Goal: Check status: Check status

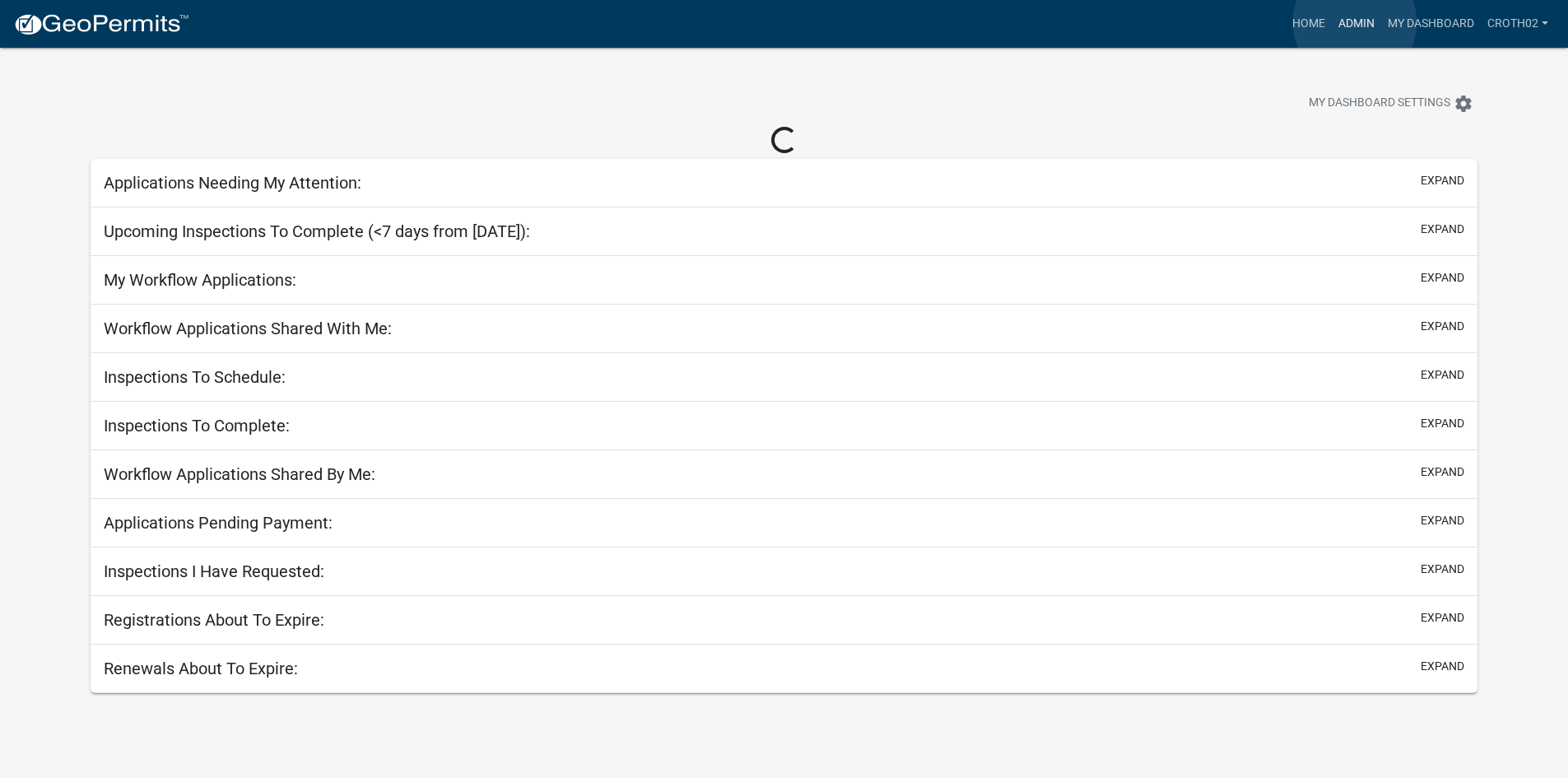
click at [1355, 22] on link "Admin" at bounding box center [1357, 24] width 50 height 32
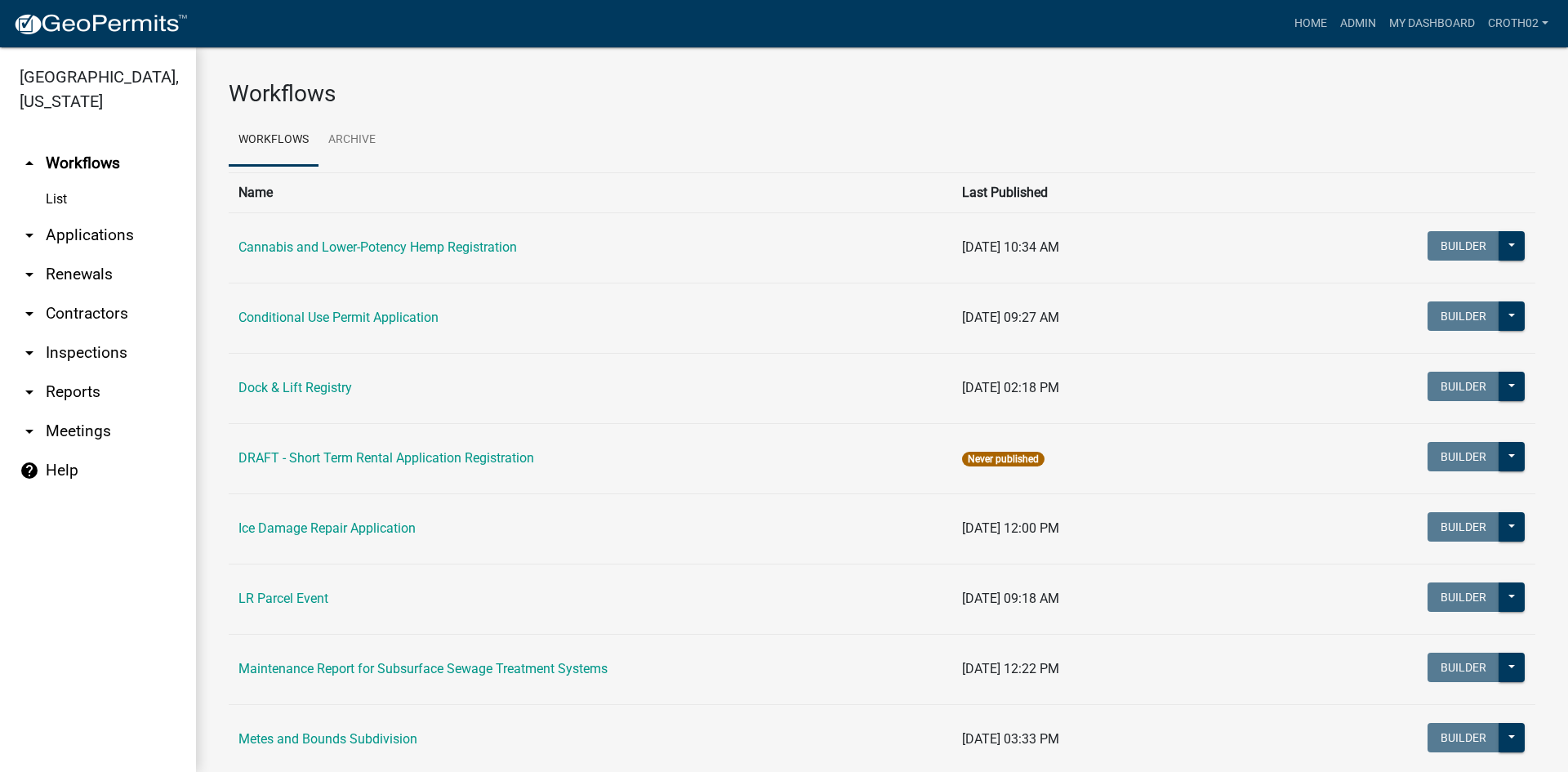
click at [105, 239] on link "arrow_drop_down Applications" at bounding box center [98, 235] width 196 height 39
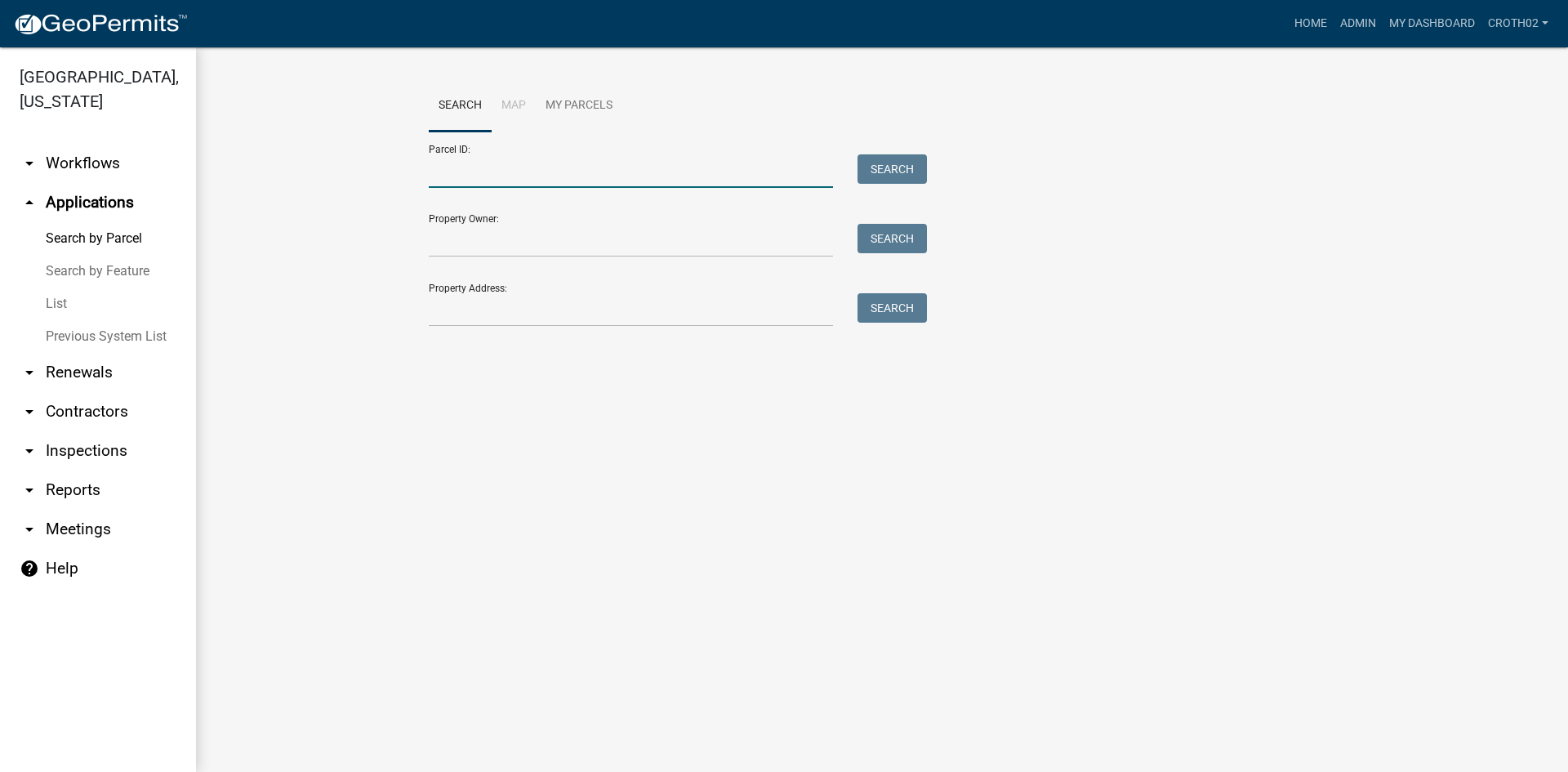
click at [522, 169] on input "Parcel ID:" at bounding box center [631, 171] width 404 height 33
paste input "32000280192009"
type input "32000280192009"
click at [886, 180] on button "Search" at bounding box center [892, 169] width 70 height 30
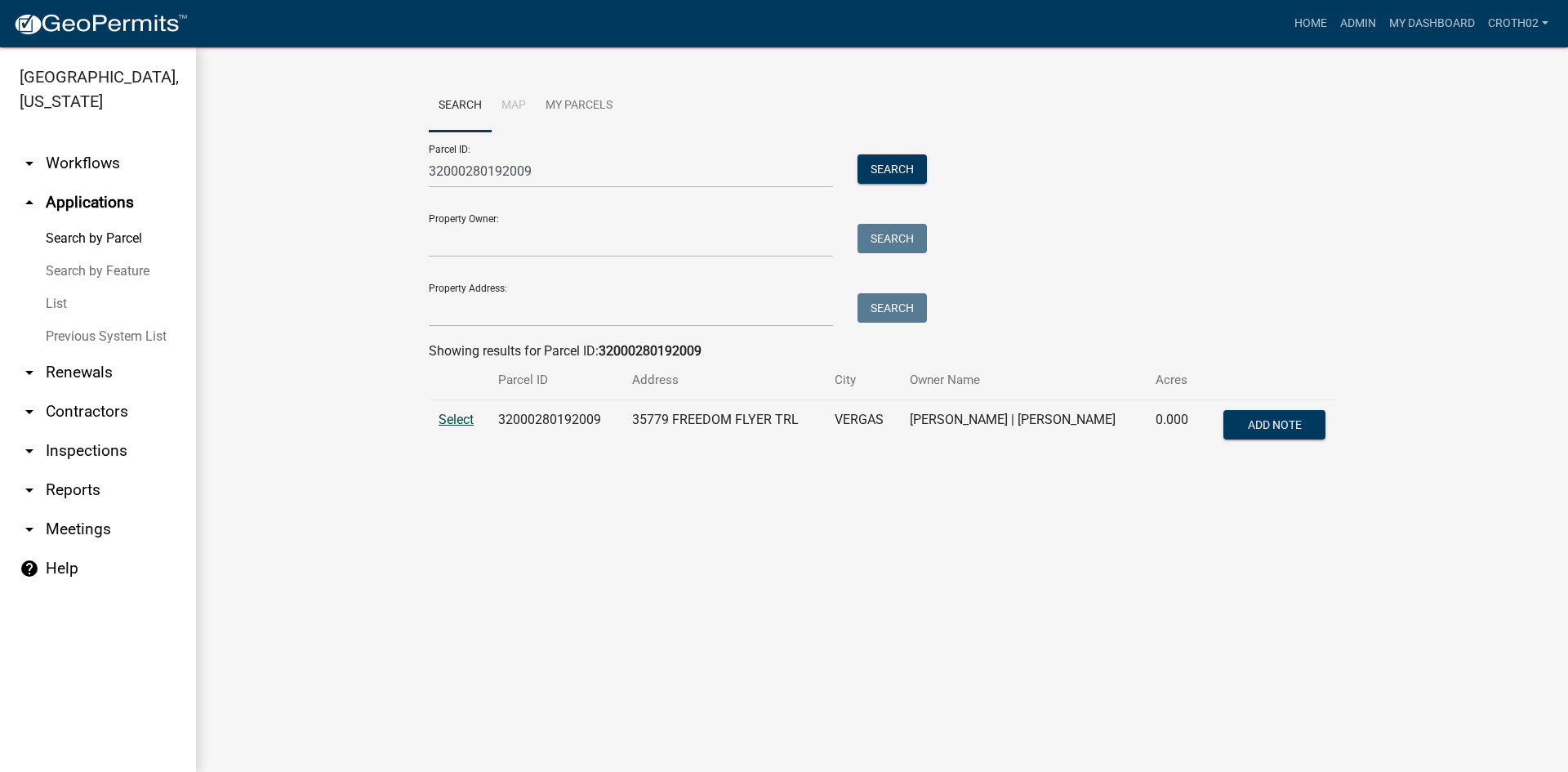
click at [443, 427] on span "Select" at bounding box center [456, 420] width 35 height 15
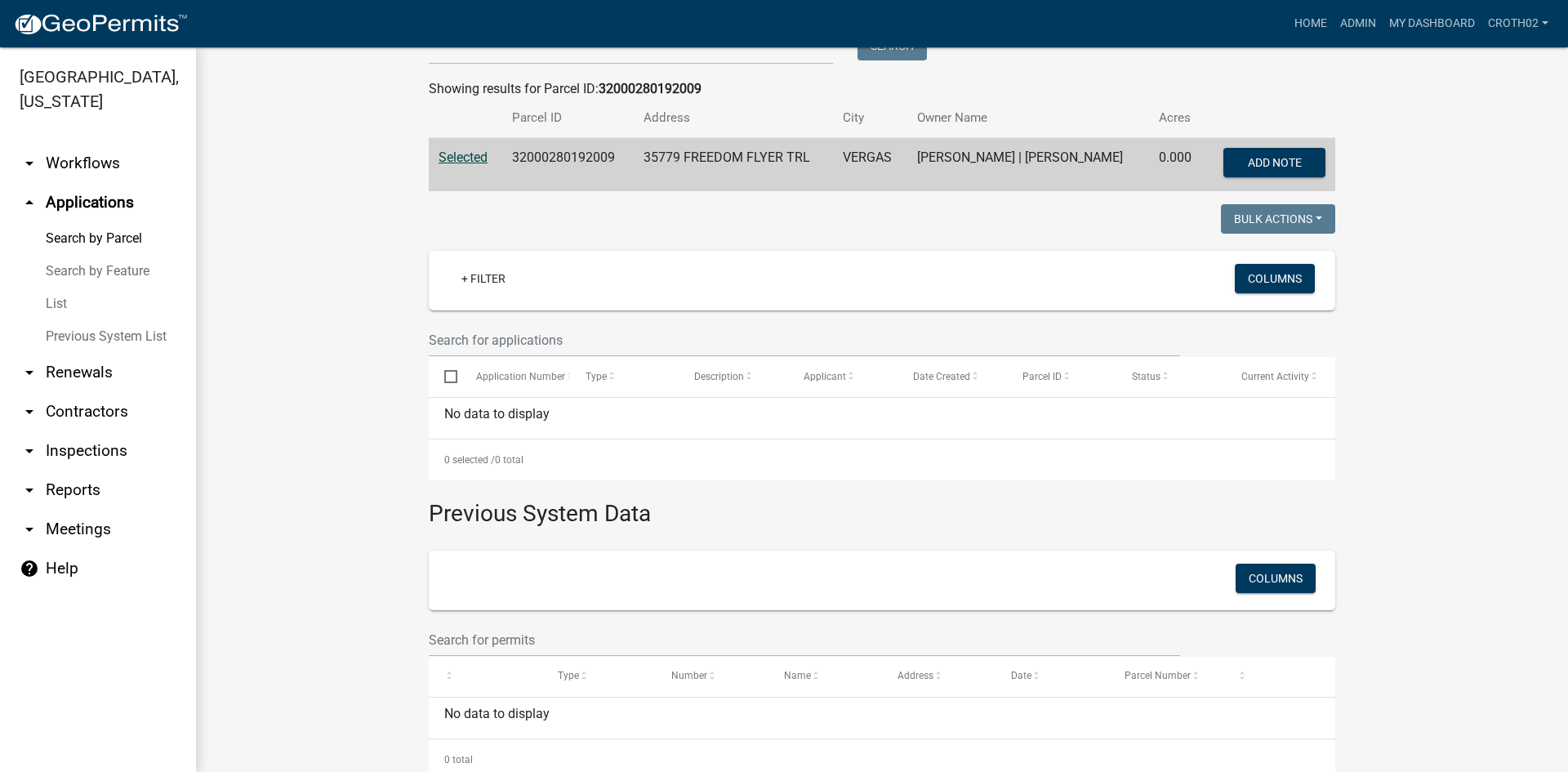
scroll to position [302, 0]
